Goal: Find specific page/section: Find specific page/section

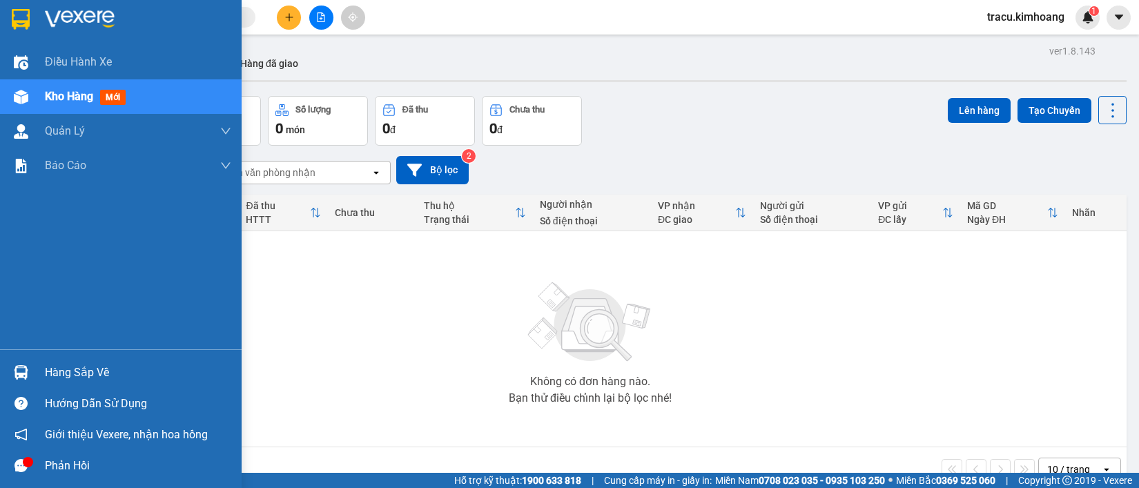
click at [71, 367] on div "Hàng sắp về" at bounding box center [138, 372] width 186 height 21
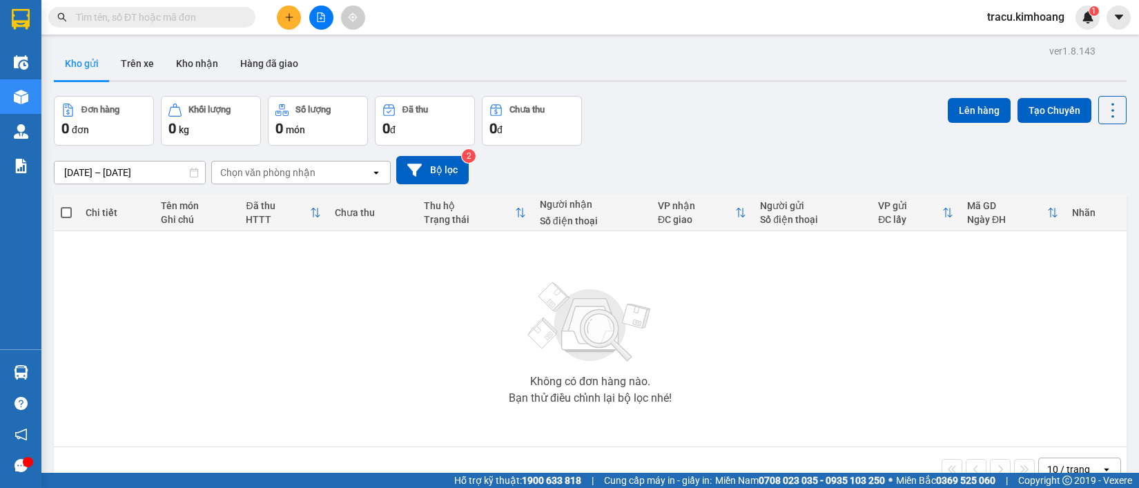
click at [108, 282] on section "Kết quả tìm kiếm ( 0 ) Bộ lọc No Data tracu.kimhoang 1 Điều hành xe Kho hàng mớ…" at bounding box center [569, 244] width 1139 height 488
